Goal: Information Seeking & Learning: Learn about a topic

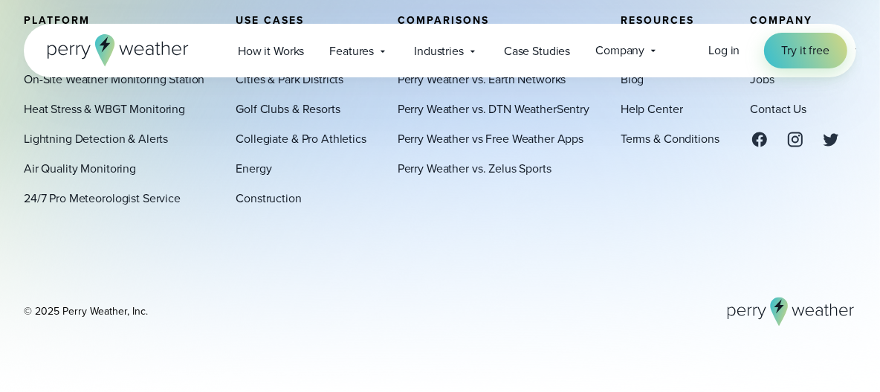
scroll to position [1883, 0]
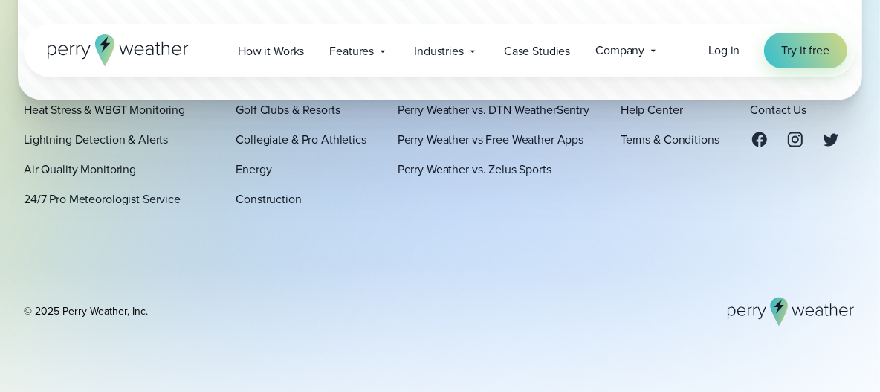
drag, startPoint x: 374, startPoint y: 198, endPoint x: 387, endPoint y: 260, distance: 63.8
click at [387, 260] on div "Platform How It Works On-Site Weather Monitoring Station Heat Stress & WBGT Mon…" at bounding box center [440, 170] width 832 height 312
click at [423, 264] on div "Platform How It Works On-Site Weather Monitoring Station Heat Stress & WBGT Mon…" at bounding box center [440, 170] width 832 height 312
click at [471, 170] on link "Perry Weather vs. Zelus Sports" at bounding box center [474, 169] width 154 height 18
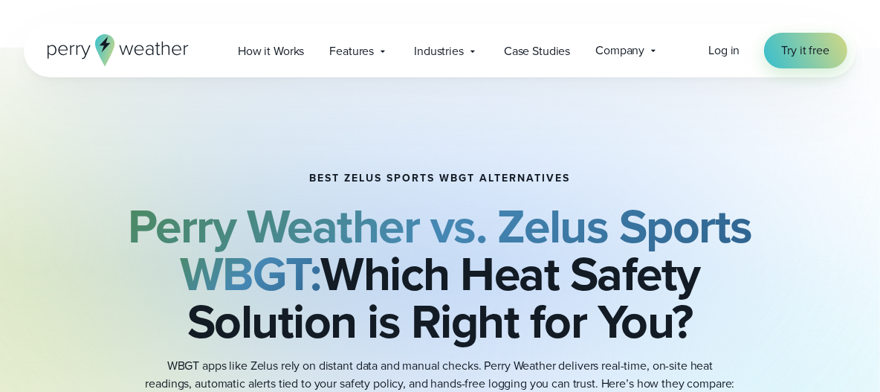
click at [380, 56] on icon at bounding box center [383, 51] width 12 height 12
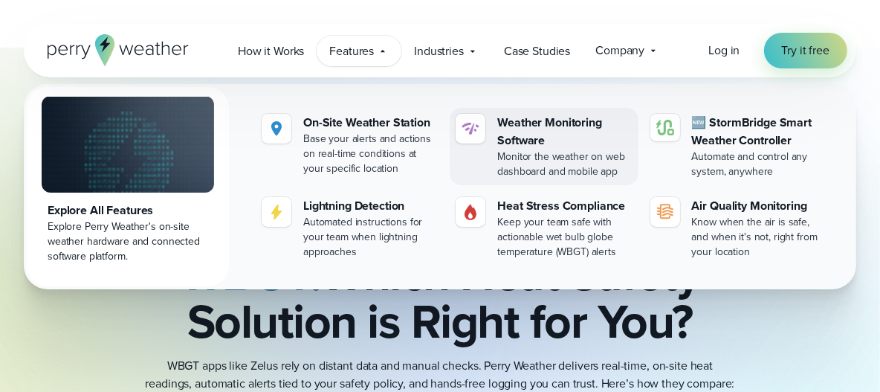
drag, startPoint x: 550, startPoint y: 144, endPoint x: 515, endPoint y: 122, distance: 41.4
click at [515, 122] on div "Weather Monitoring Software" at bounding box center [564, 132] width 134 height 36
